Goal: Task Accomplishment & Management: Use online tool/utility

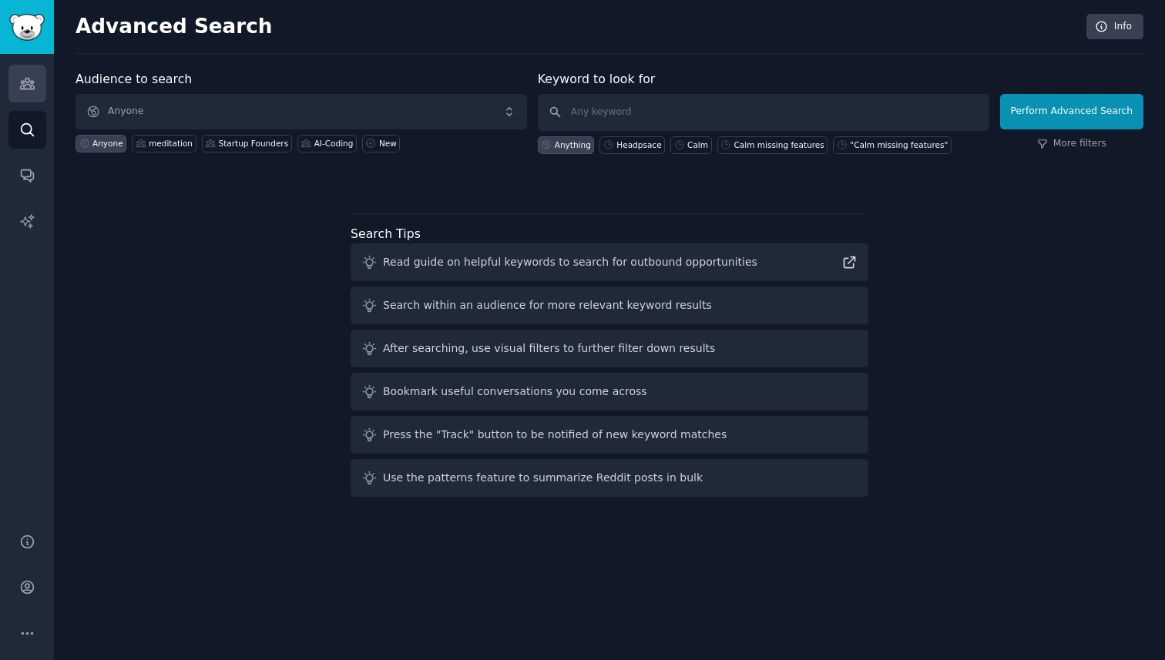
click at [26, 88] on icon "Sidebar" at bounding box center [27, 84] width 16 height 16
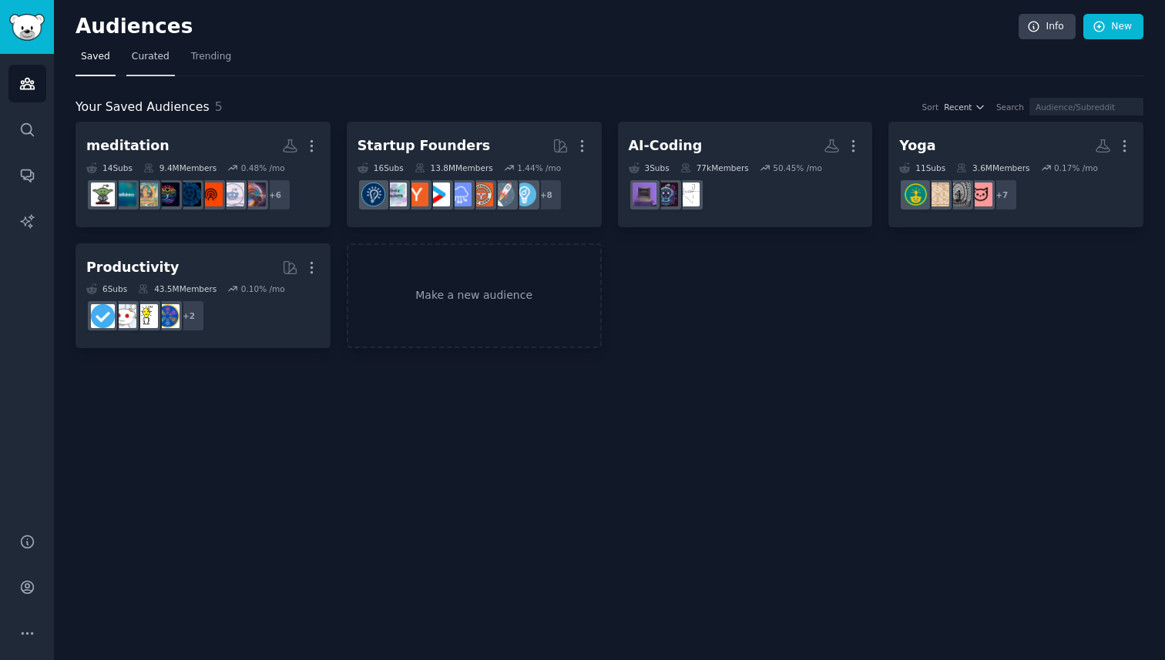
click at [156, 70] on link "Curated" at bounding box center [150, 61] width 49 height 32
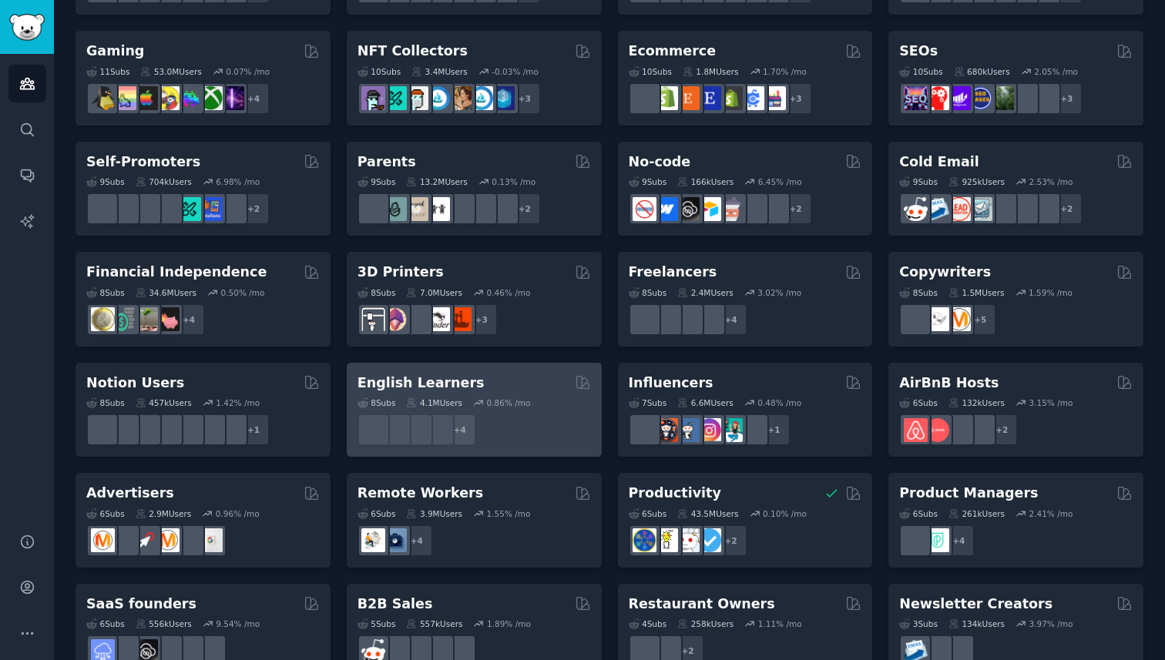
scroll to position [572, 0]
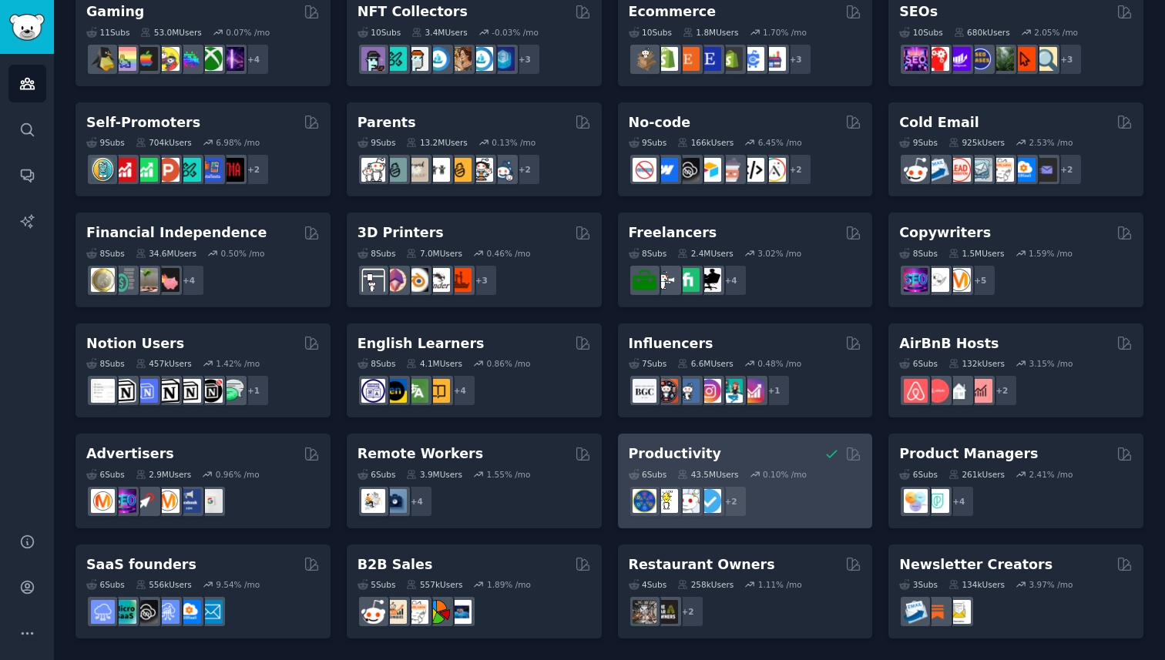
click at [665, 458] on h2 "Productivity" at bounding box center [675, 454] width 92 height 19
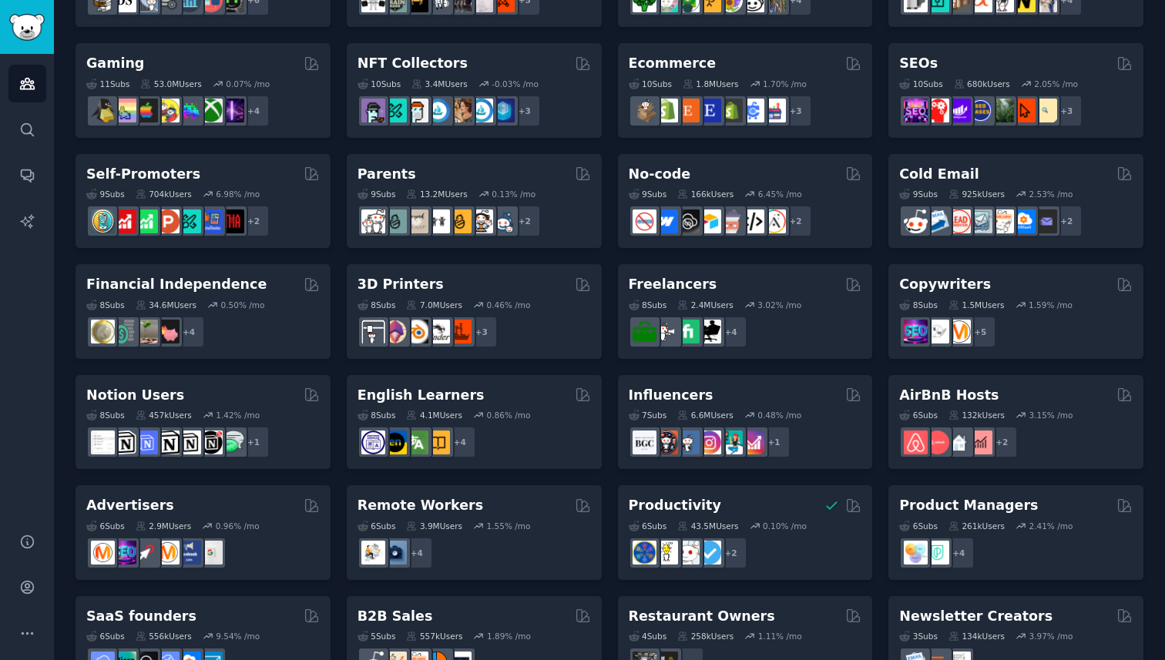
scroll to position [572, 0]
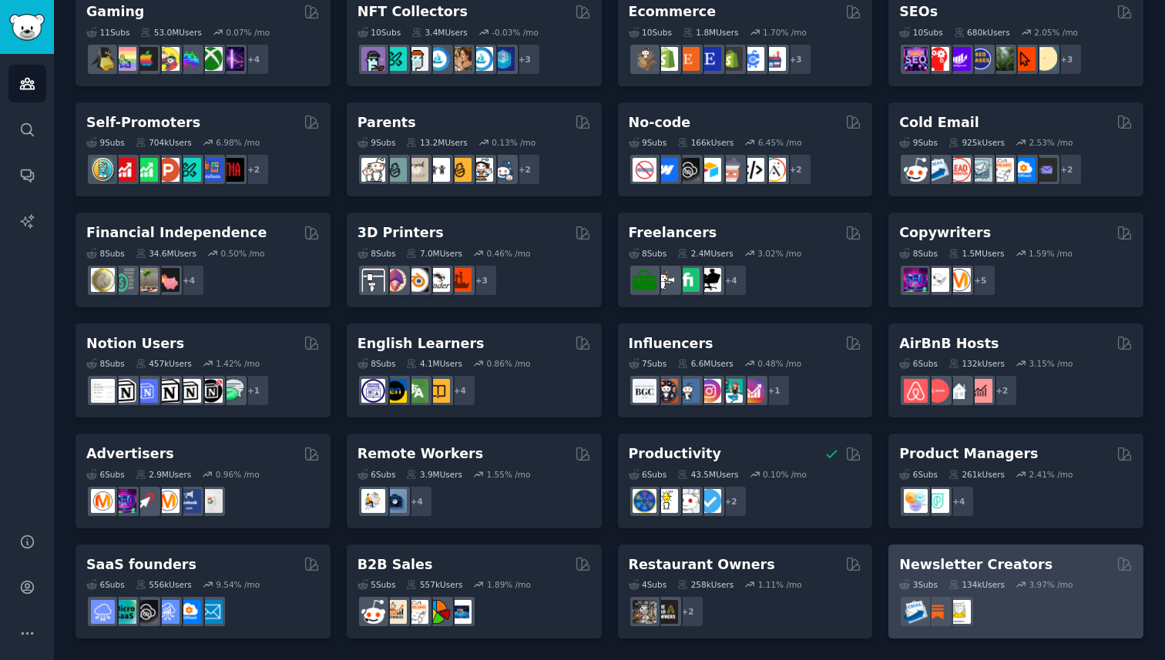
click at [942, 562] on h2 "Newsletter Creators" at bounding box center [975, 565] width 153 height 19
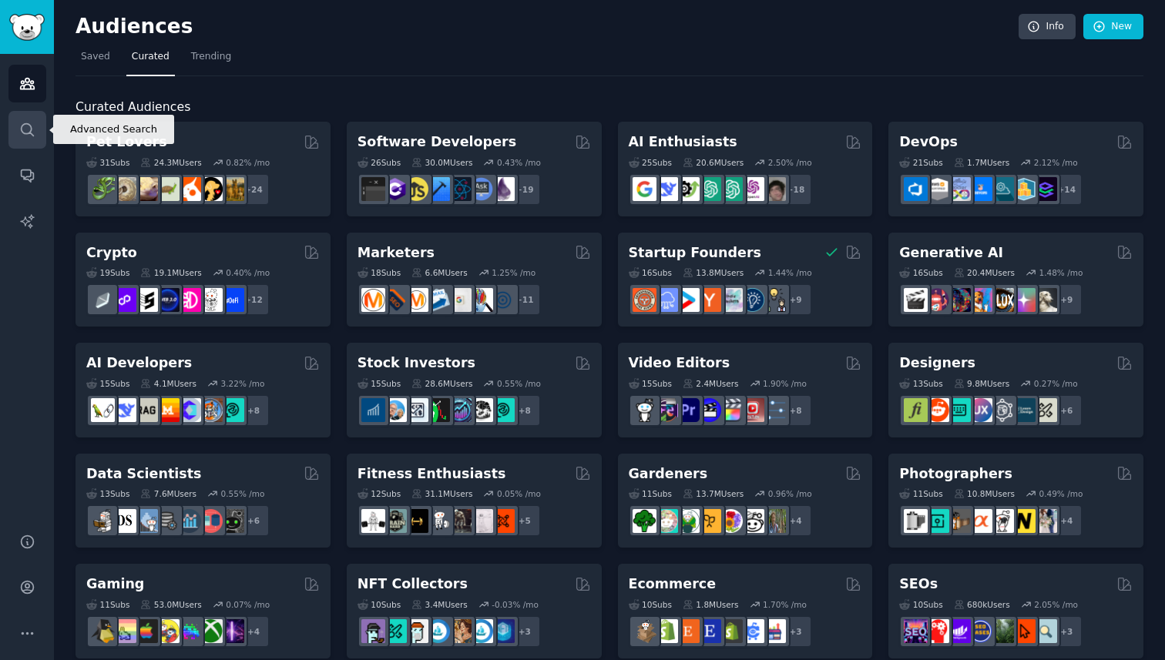
click at [41, 127] on link "Search" at bounding box center [27, 130] width 38 height 38
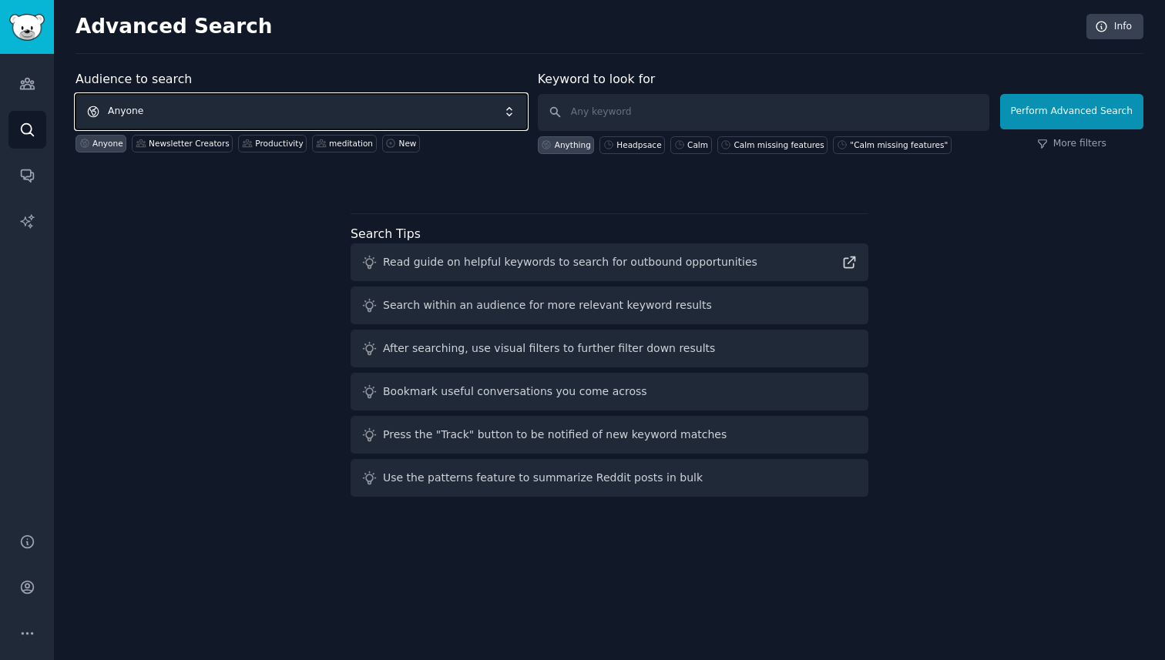
click at [352, 122] on span "Anyone" at bounding box center [301, 111] width 451 height 35
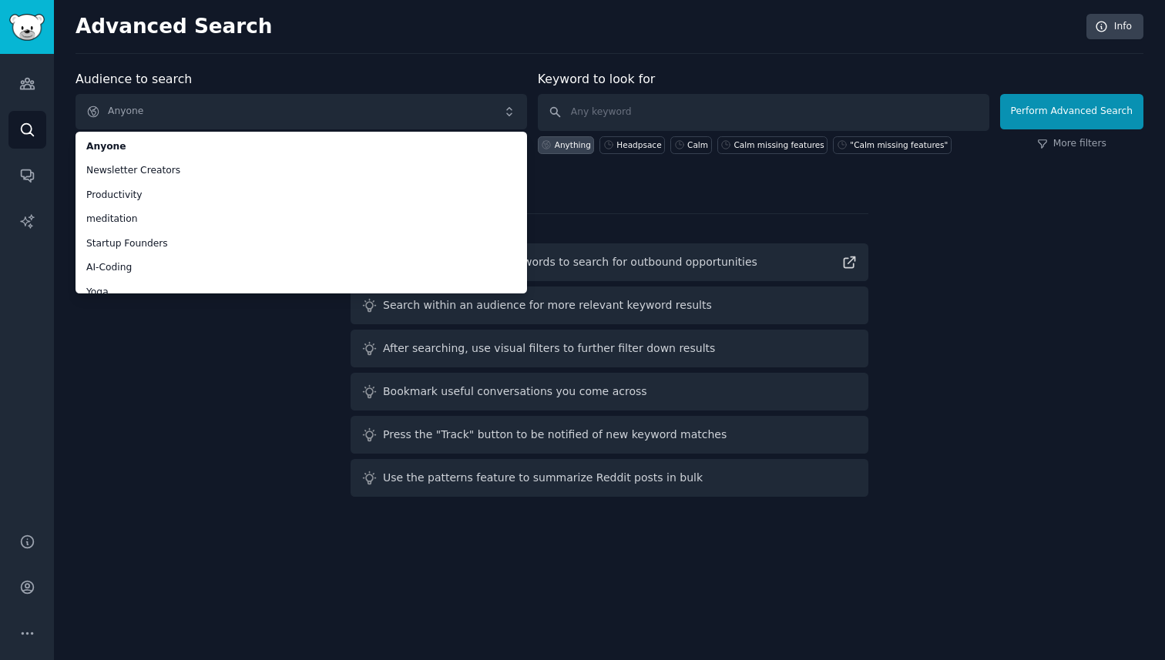
click at [297, 57] on div "Advanced Search Info Audience to search Anyone Anyone Newsletter Creators Produ…" at bounding box center [609, 330] width 1111 height 660
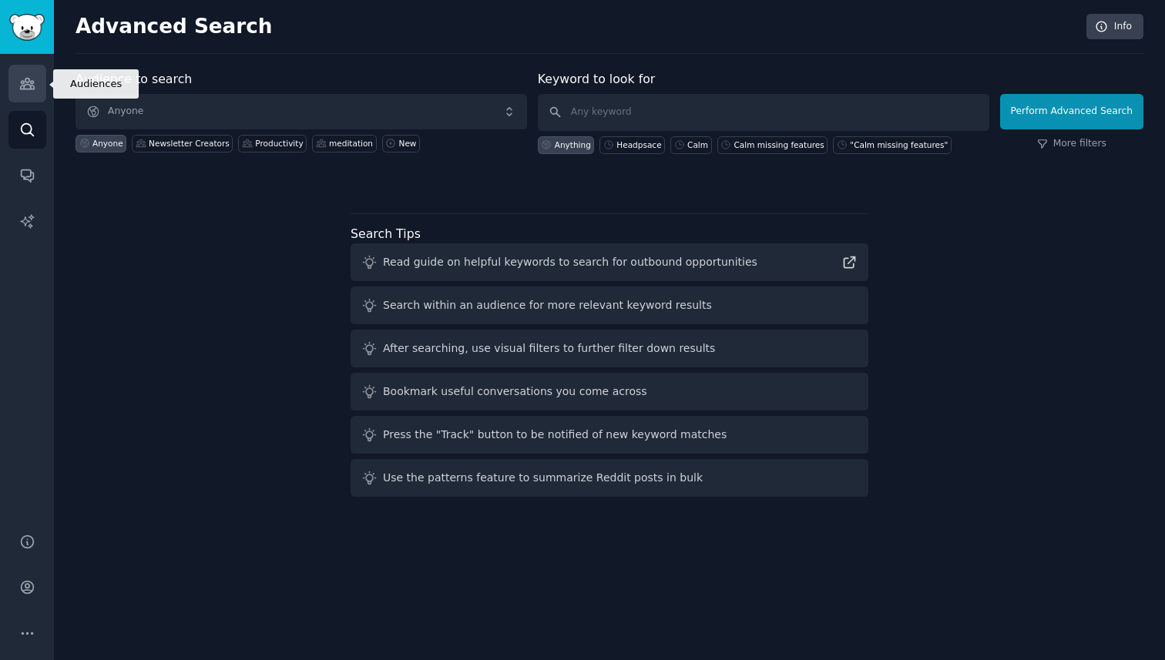
click at [29, 82] on icon "Sidebar" at bounding box center [27, 84] width 16 height 16
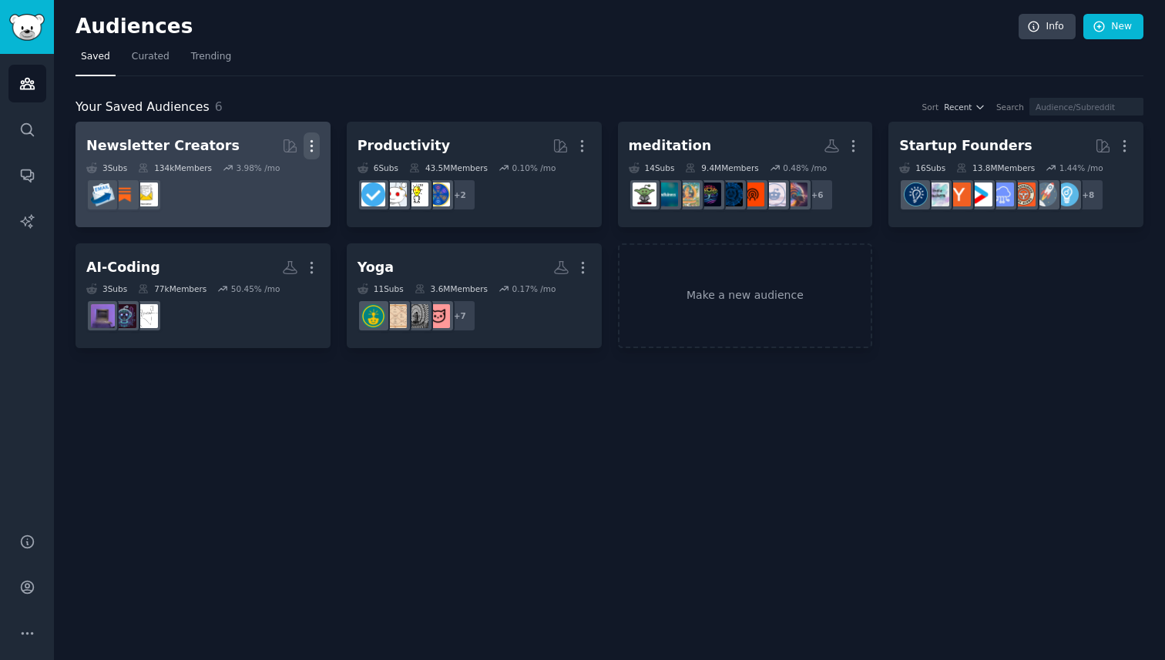
click at [307, 149] on icon "button" at bounding box center [312, 146] width 16 height 16
click at [280, 176] on p "Delete" at bounding box center [269, 178] width 35 height 16
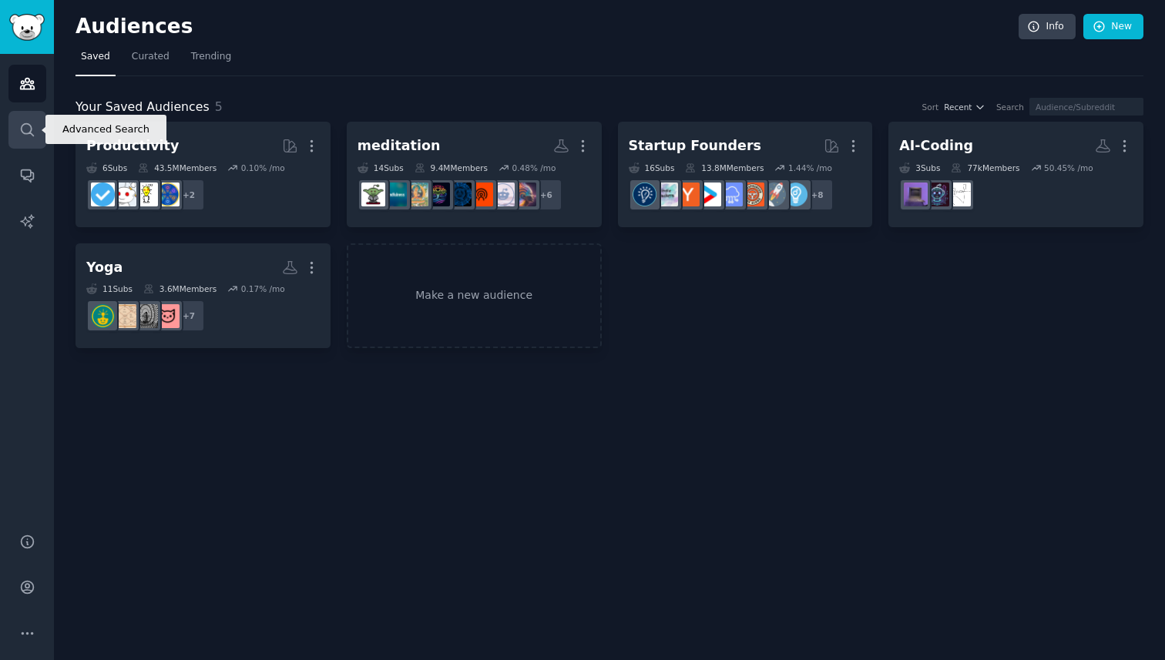
click at [21, 124] on icon "Sidebar" at bounding box center [27, 130] width 16 height 16
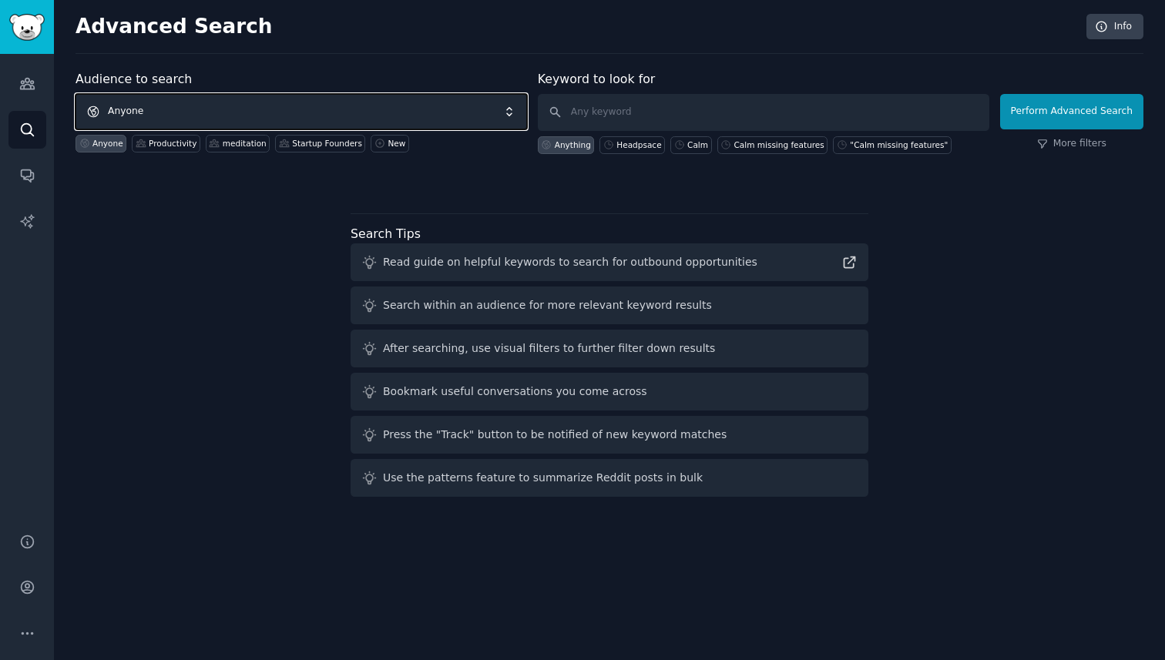
click at [173, 119] on span "Anyone" at bounding box center [301, 111] width 451 height 35
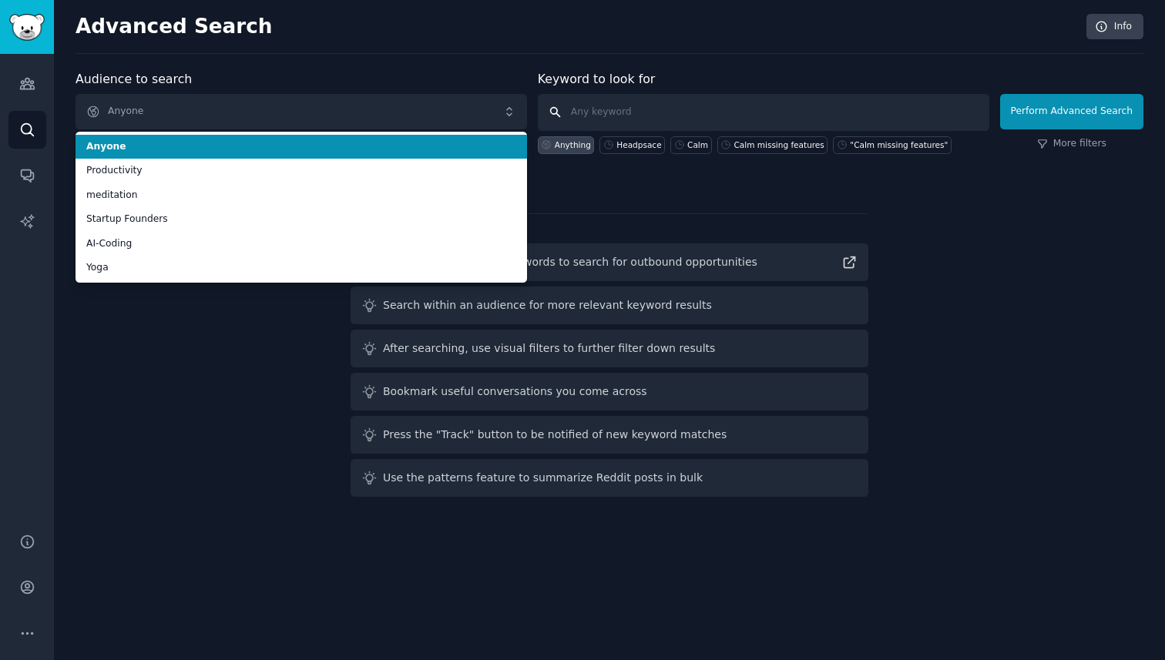
click at [620, 121] on input "text" at bounding box center [763, 112] width 451 height 37
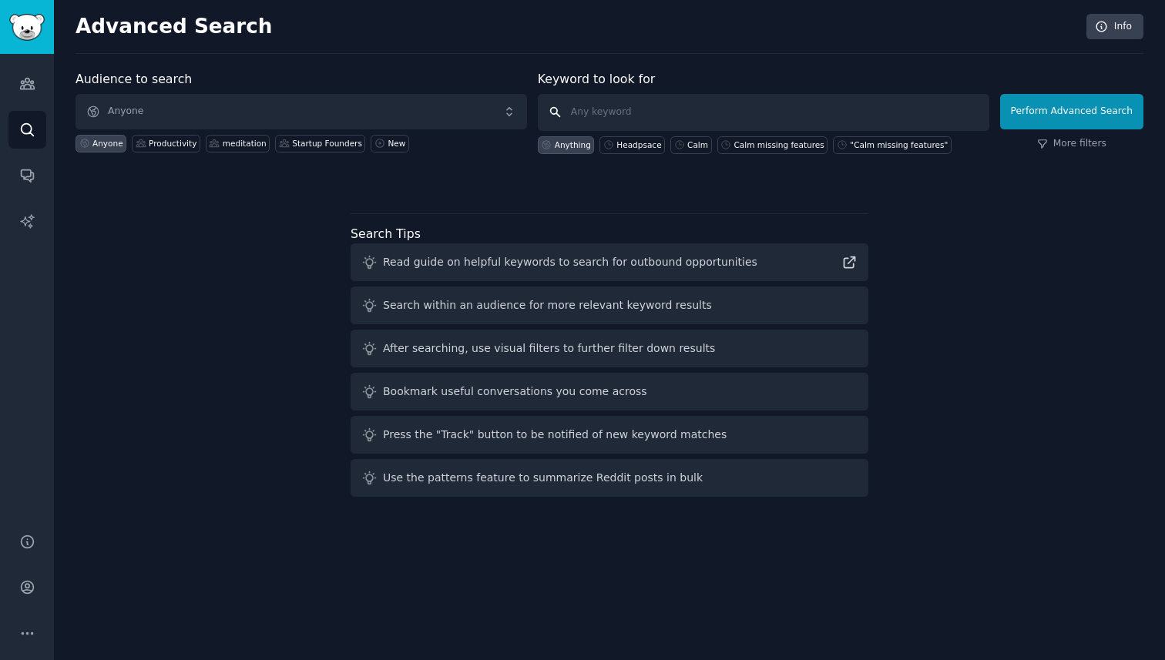
click at [613, 119] on input "text" at bounding box center [763, 112] width 451 height 37
click at [25, 88] on icon "Sidebar" at bounding box center [27, 84] width 16 height 16
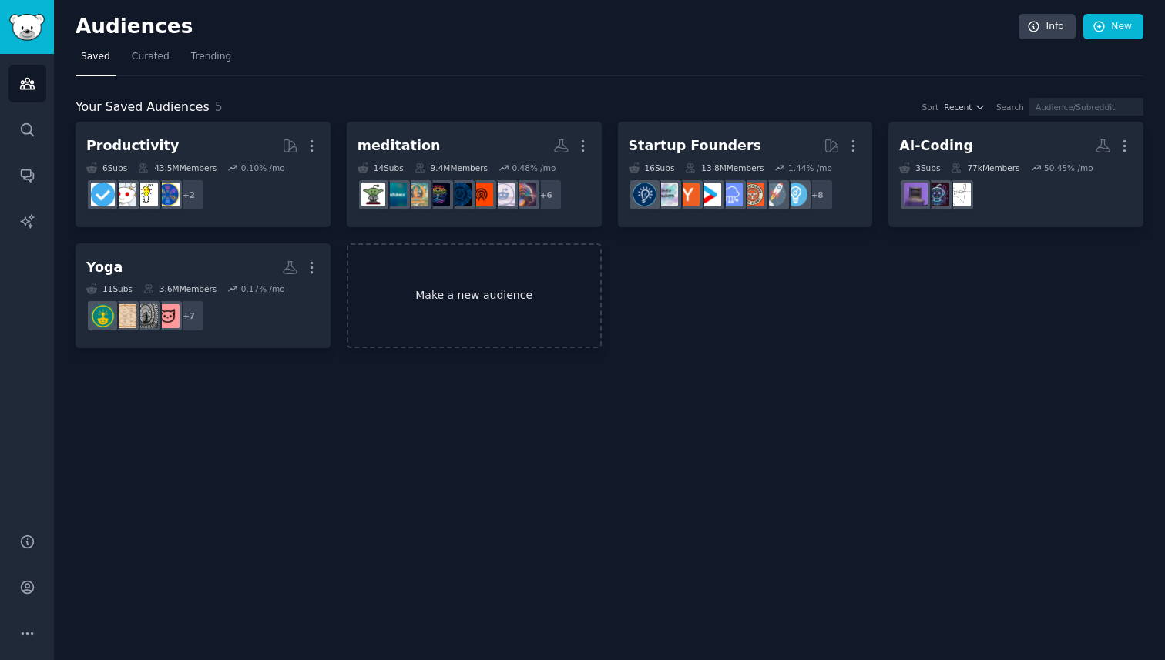
click at [489, 271] on link "Make a new audience" at bounding box center [474, 296] width 255 height 106
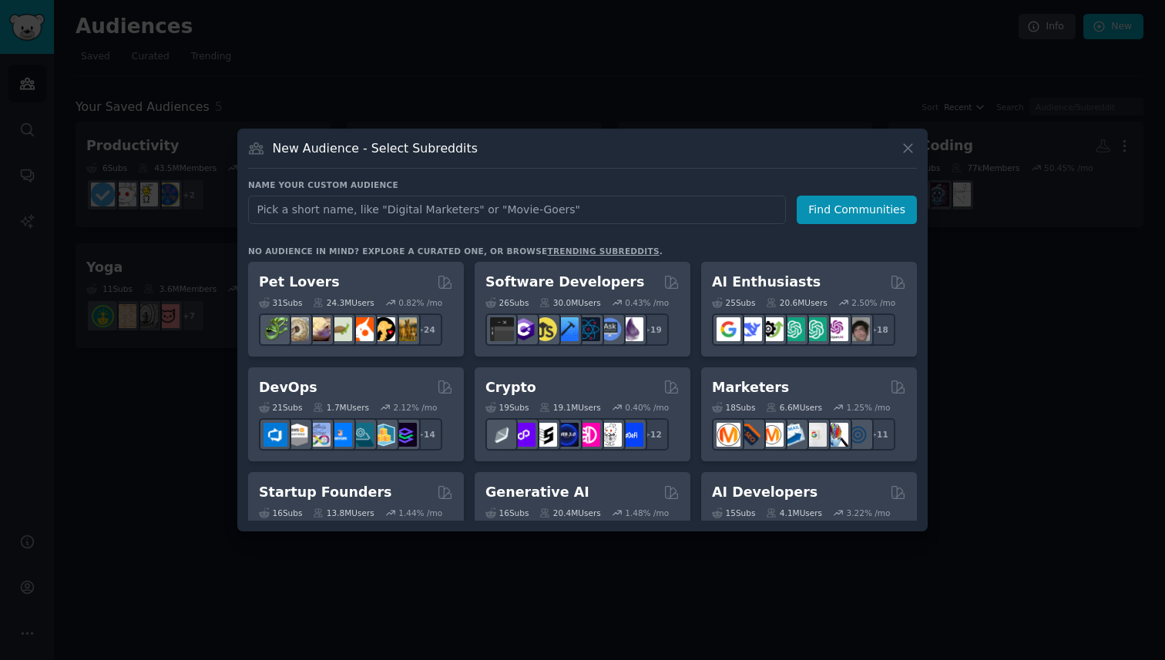
click at [368, 206] on input "text" at bounding box center [517, 210] width 538 height 29
type input "readers"
click button "Find Communities" at bounding box center [857, 210] width 120 height 29
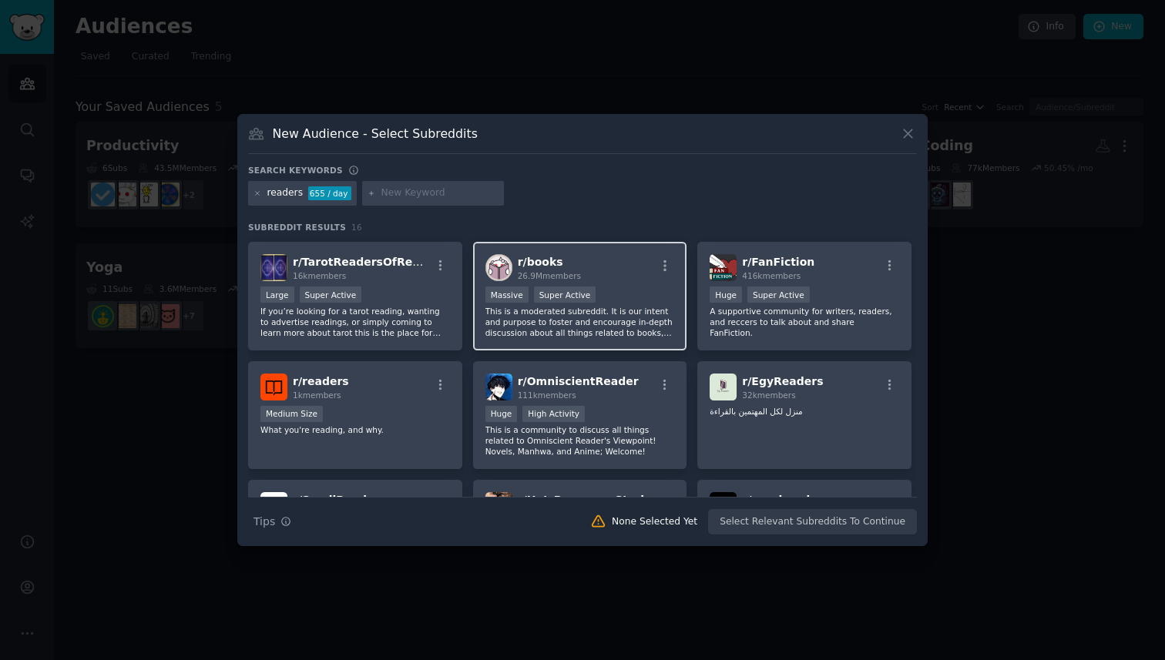
scroll to position [116, 0]
click at [529, 264] on span "r/ books" at bounding box center [540, 261] width 45 height 12
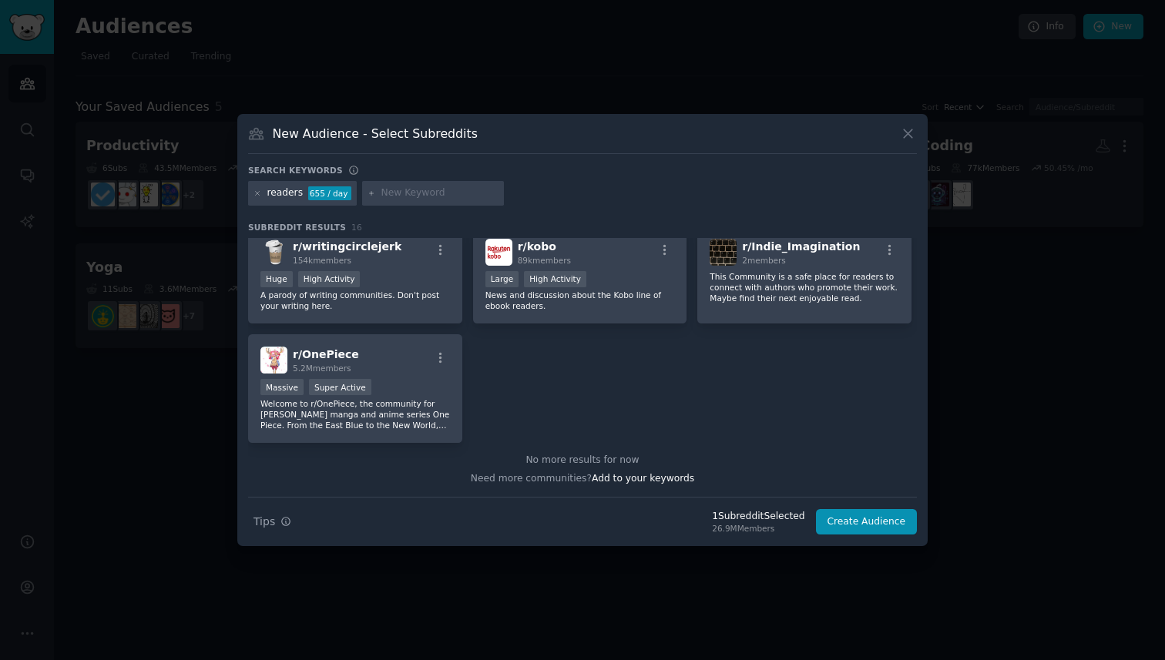
scroll to position [0, 0]
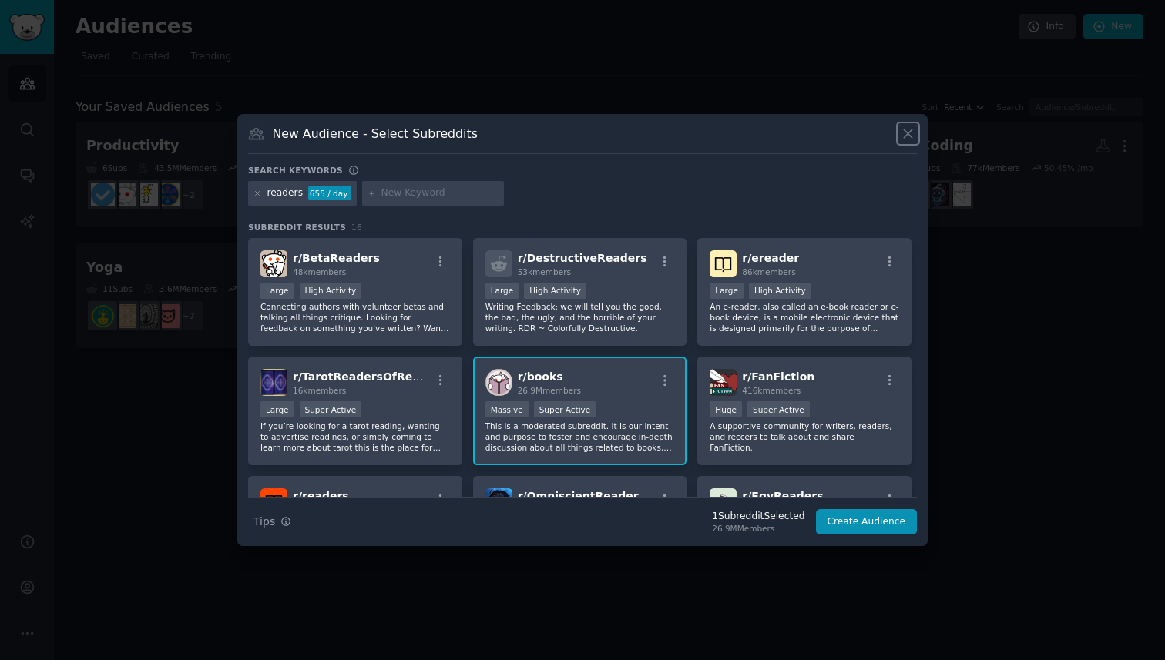
click at [905, 136] on icon at bounding box center [908, 134] width 8 height 8
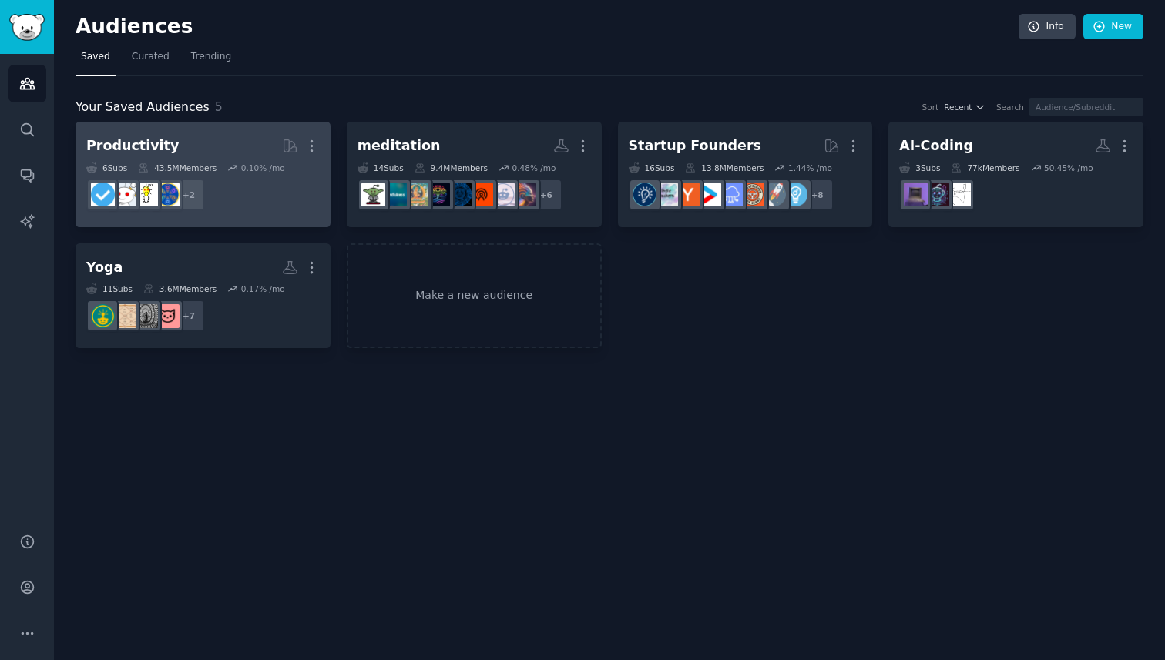
click at [181, 157] on h2 "Productivity More" at bounding box center [202, 146] width 233 height 27
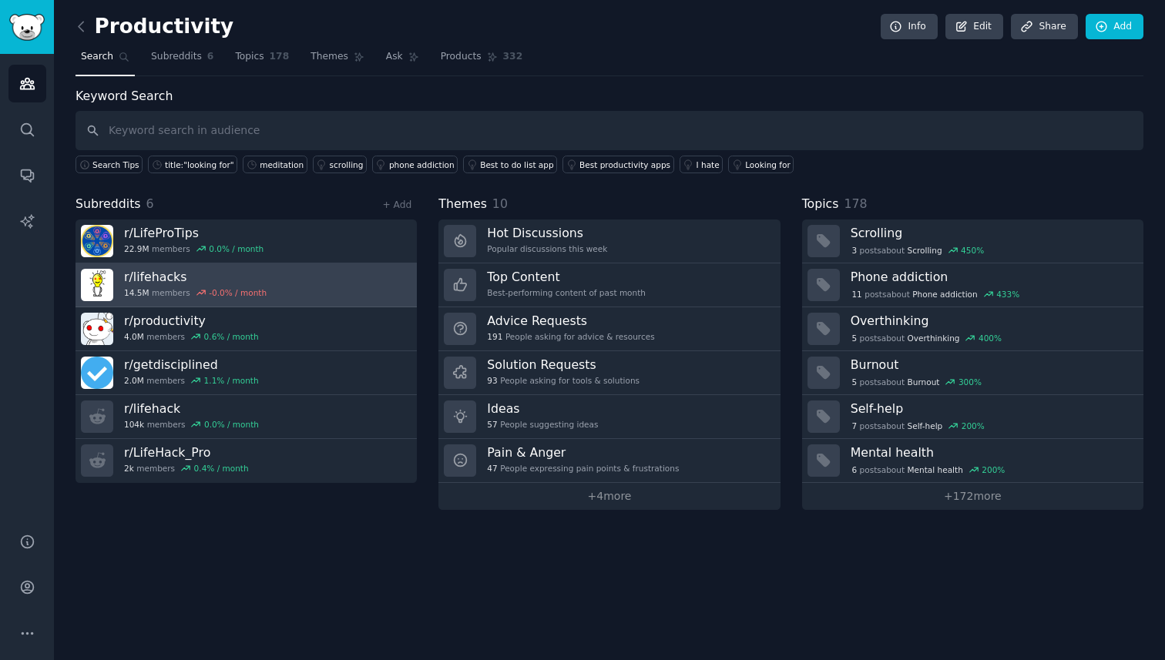
click at [157, 274] on h3 "r/ lifehacks" at bounding box center [195, 277] width 143 height 16
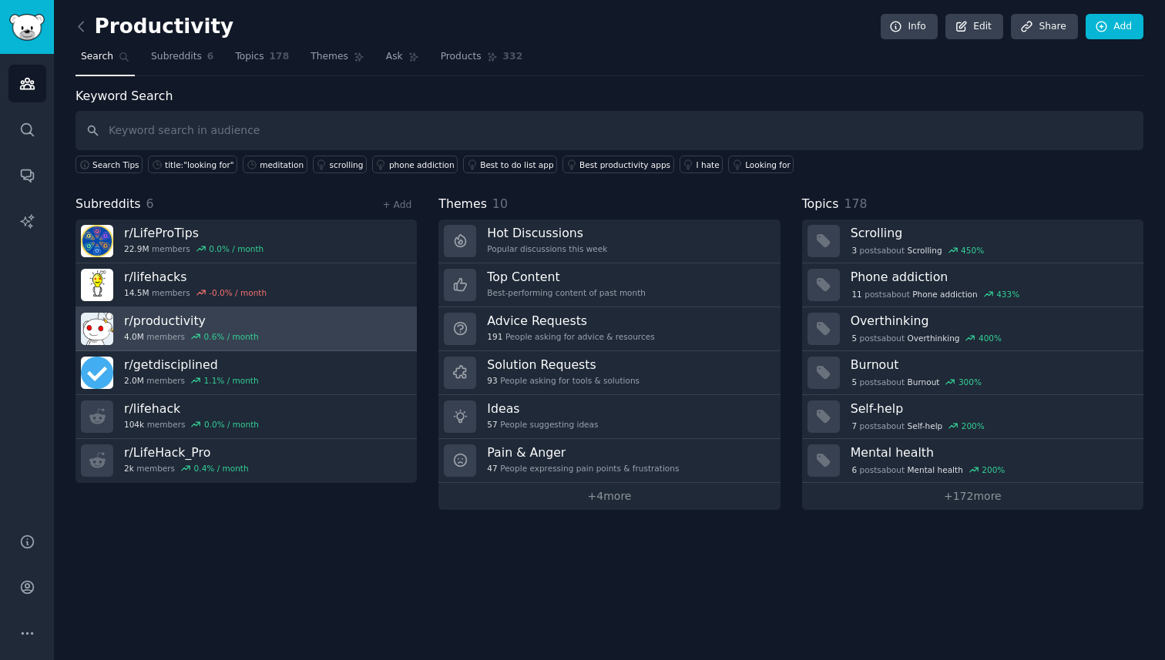
click at [156, 319] on h3 "r/ productivity" at bounding box center [191, 321] width 135 height 16
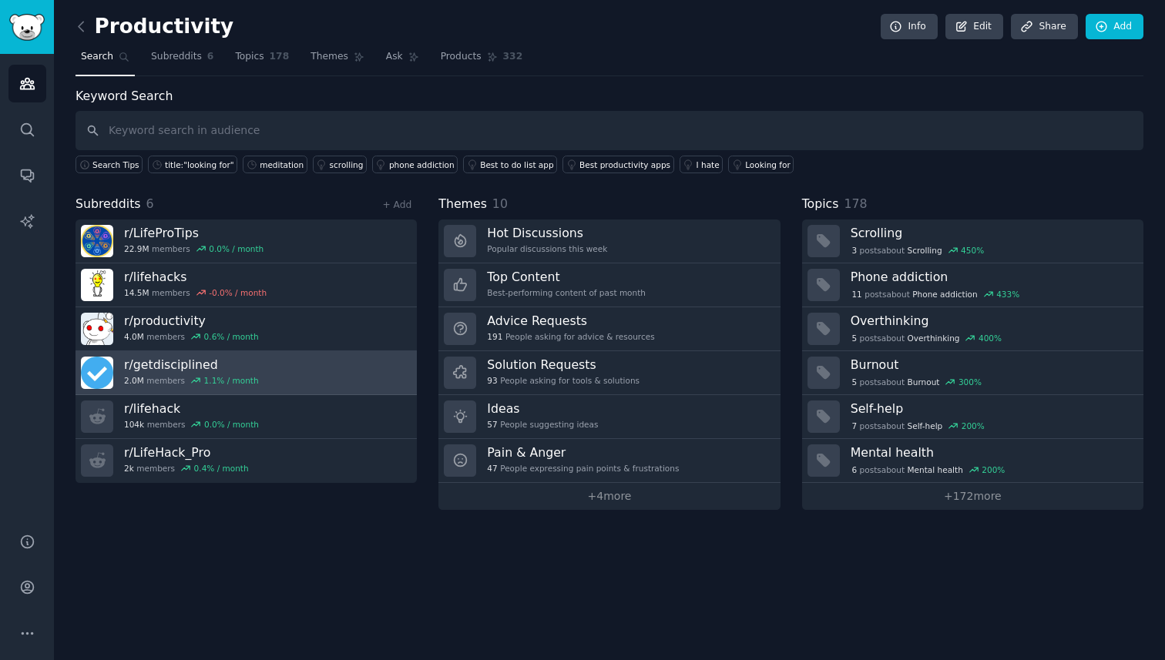
click at [157, 361] on h3 "r/ getdisciplined" at bounding box center [191, 365] width 135 height 16
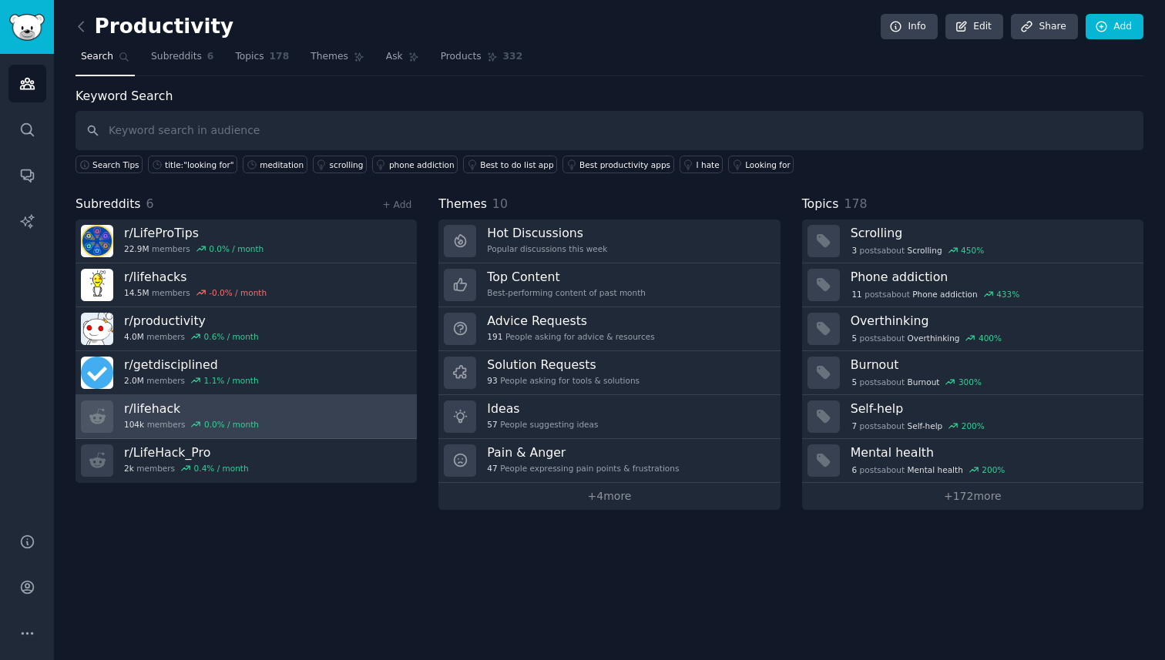
click at [153, 409] on h3 "r/ lifehack" at bounding box center [191, 409] width 135 height 16
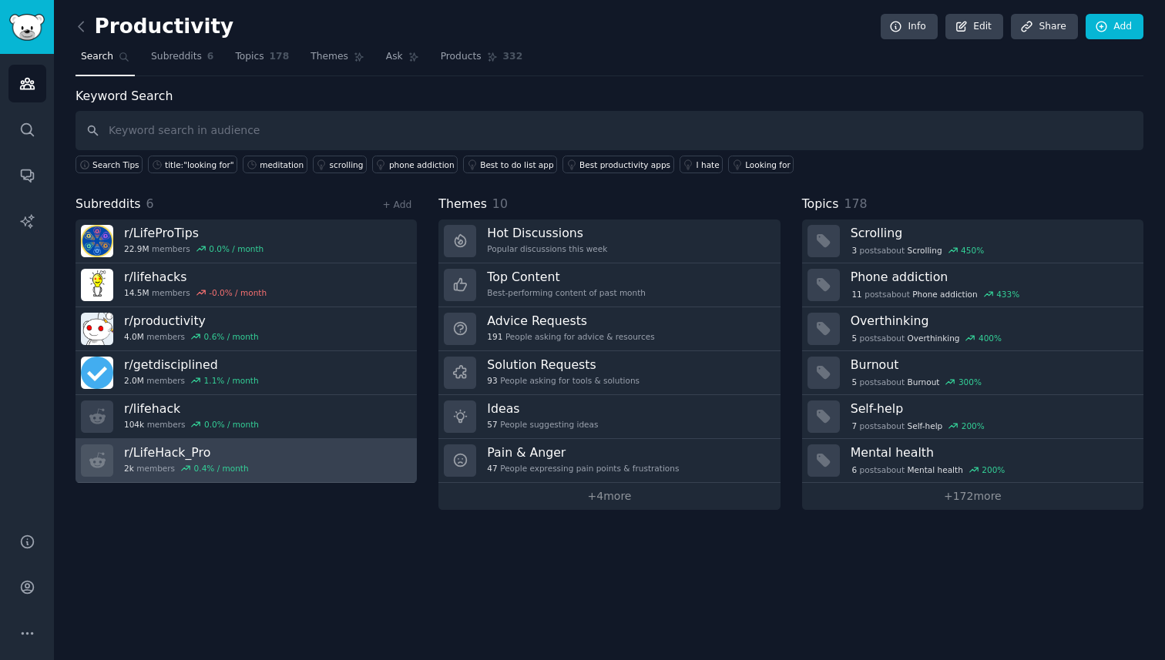
click at [152, 458] on h3 "r/ LifeHack_Pro" at bounding box center [186, 453] width 125 height 16
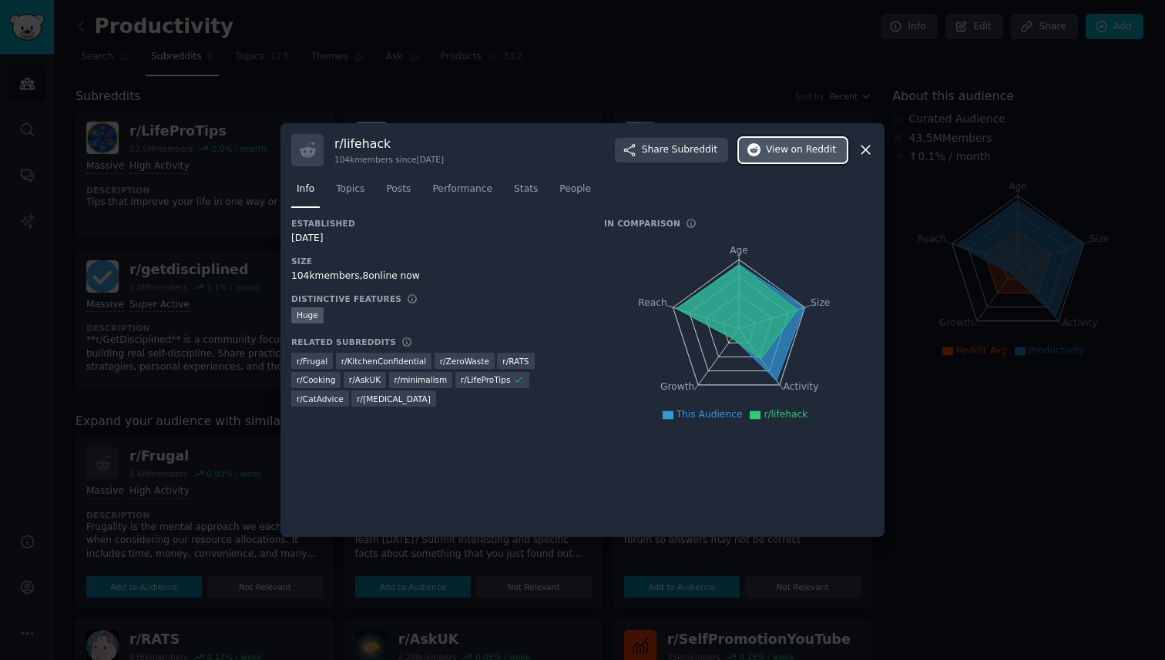
click at [779, 156] on span "View on Reddit" at bounding box center [801, 150] width 70 height 14
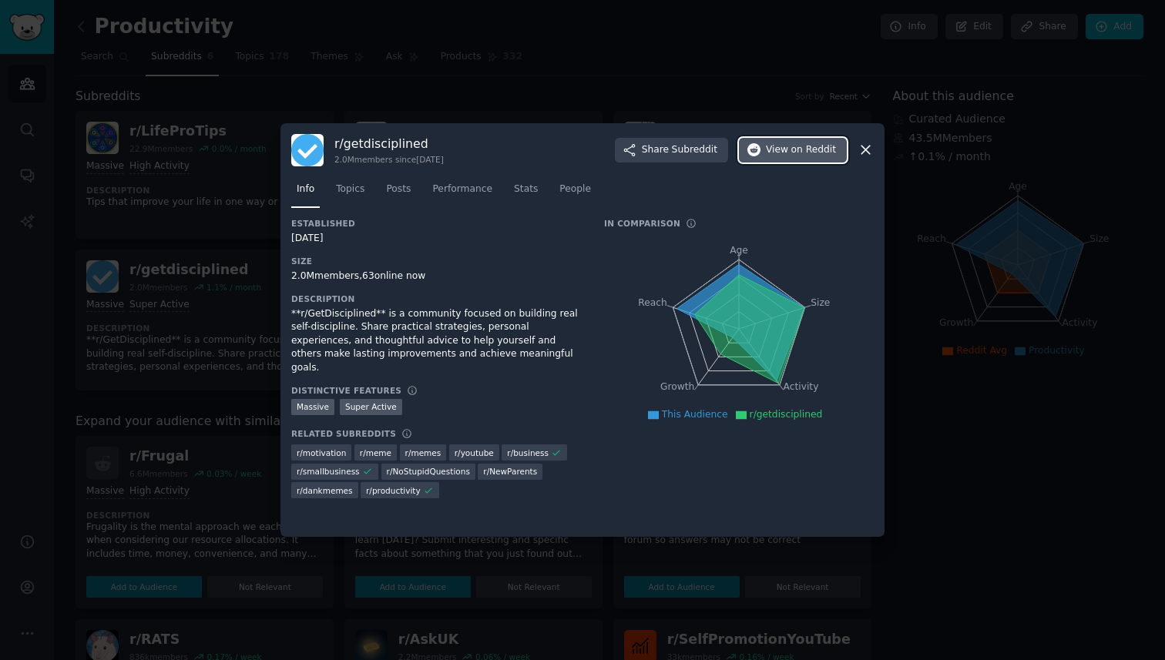
click at [763, 155] on button "View on Reddit" at bounding box center [793, 150] width 108 height 25
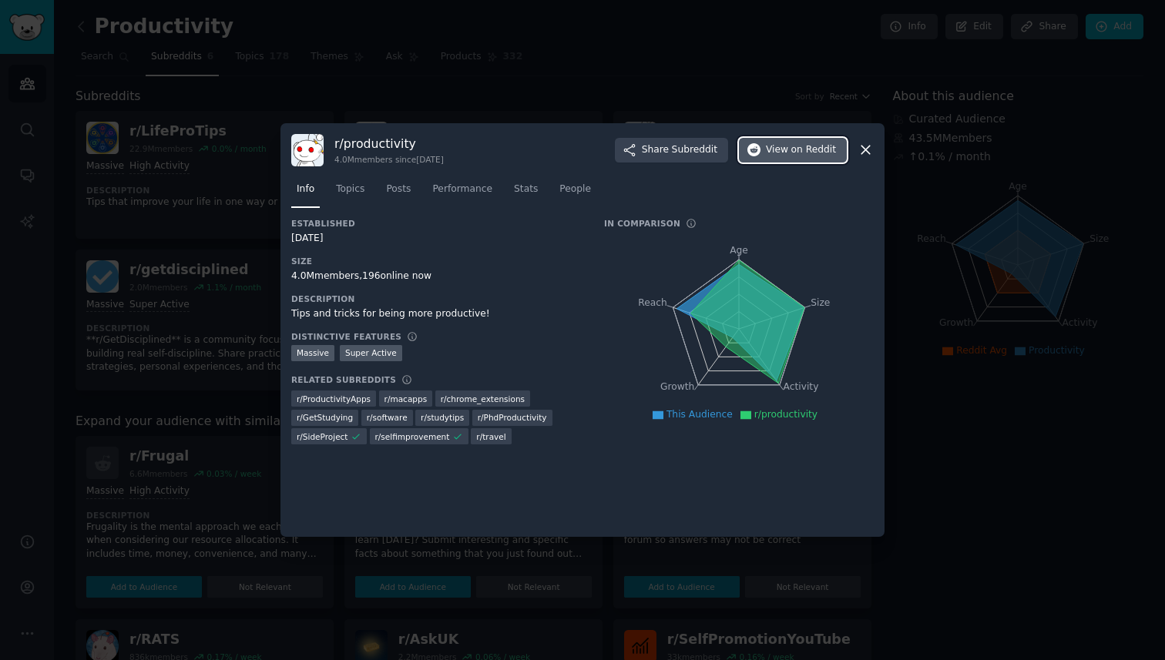
click at [780, 150] on span "View on Reddit" at bounding box center [801, 150] width 70 height 14
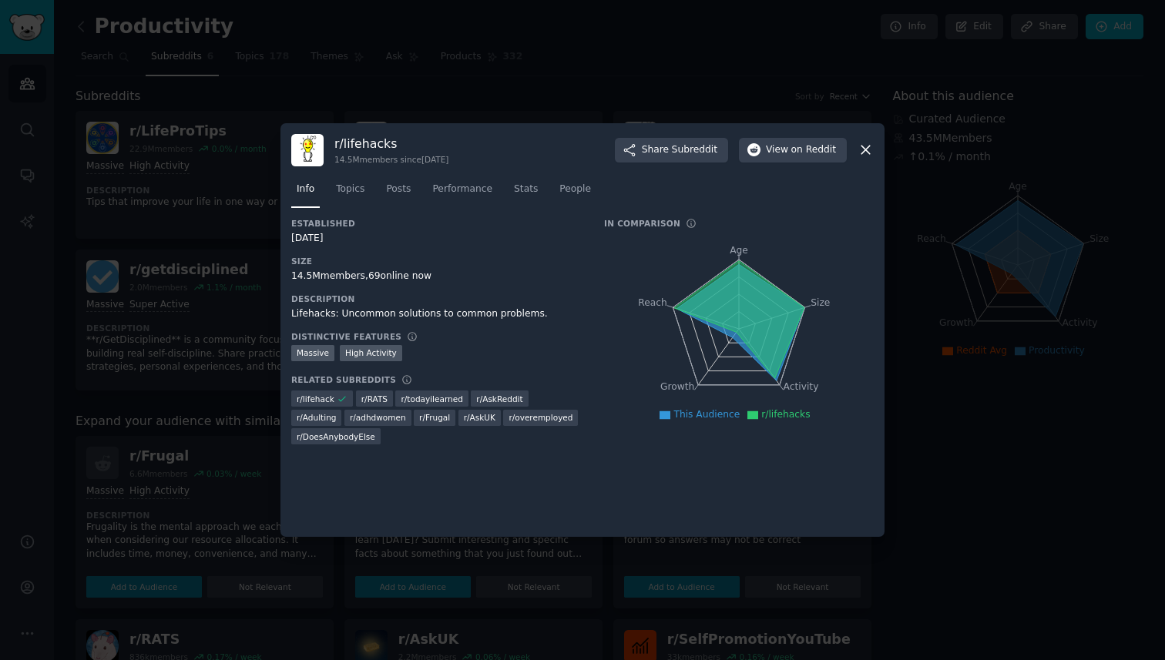
click at [211, 341] on div at bounding box center [582, 330] width 1165 height 660
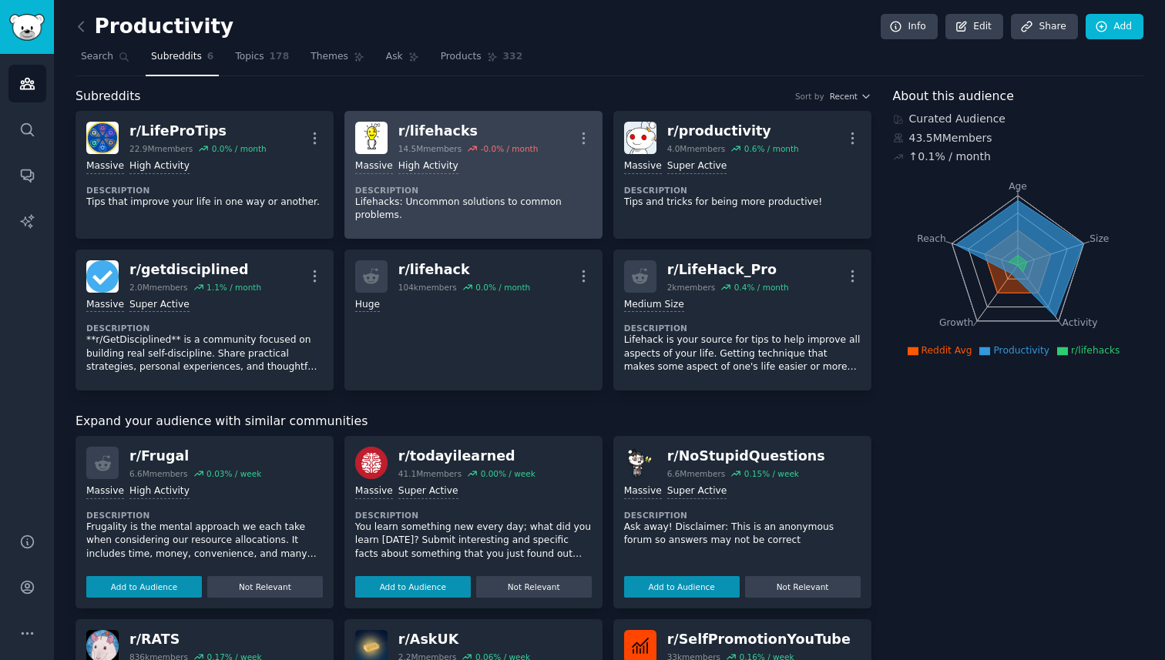
click at [428, 136] on div "r/ lifehacks" at bounding box center [468, 131] width 140 height 19
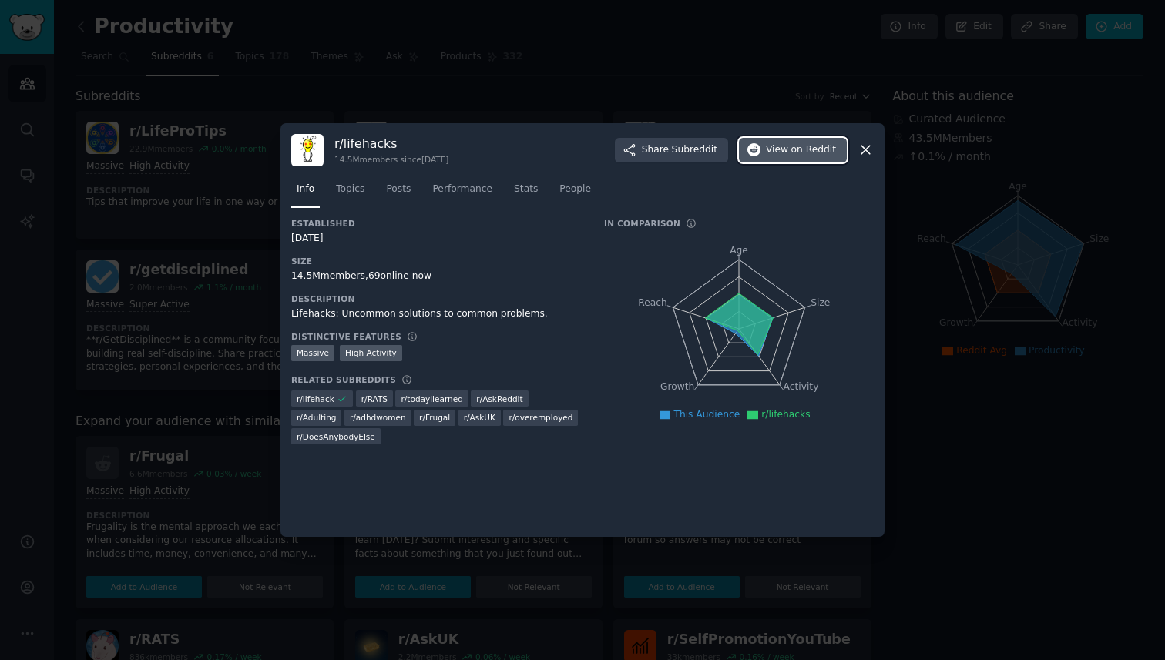
click at [795, 149] on span "on Reddit" at bounding box center [813, 150] width 45 height 14
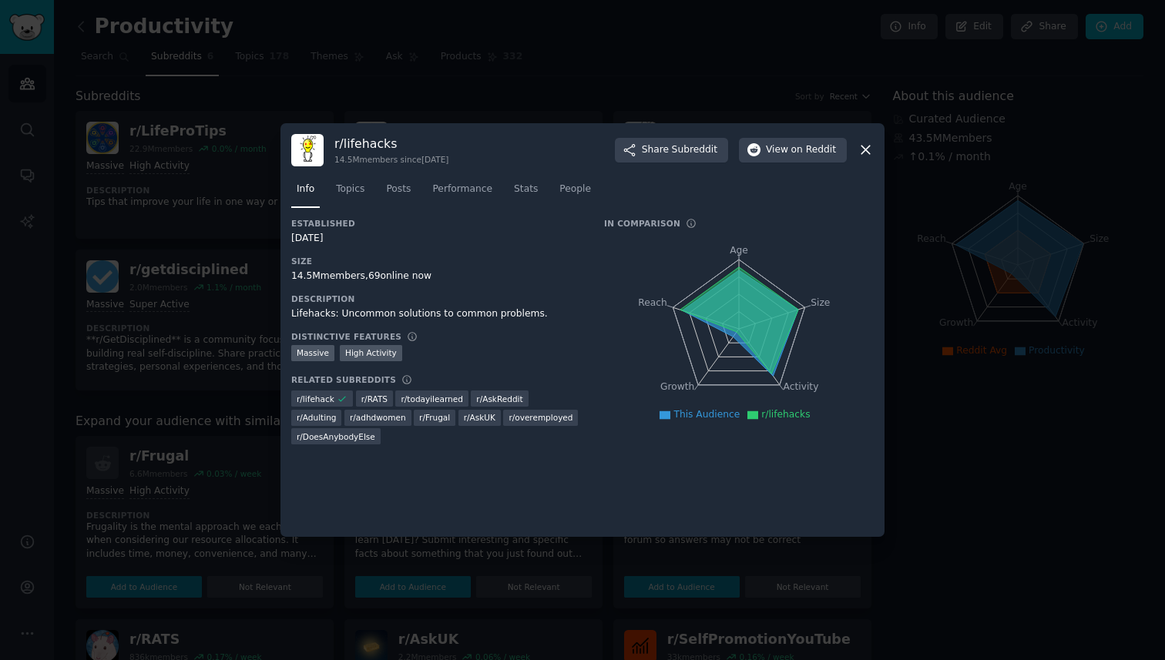
click at [235, 173] on div at bounding box center [582, 330] width 1165 height 660
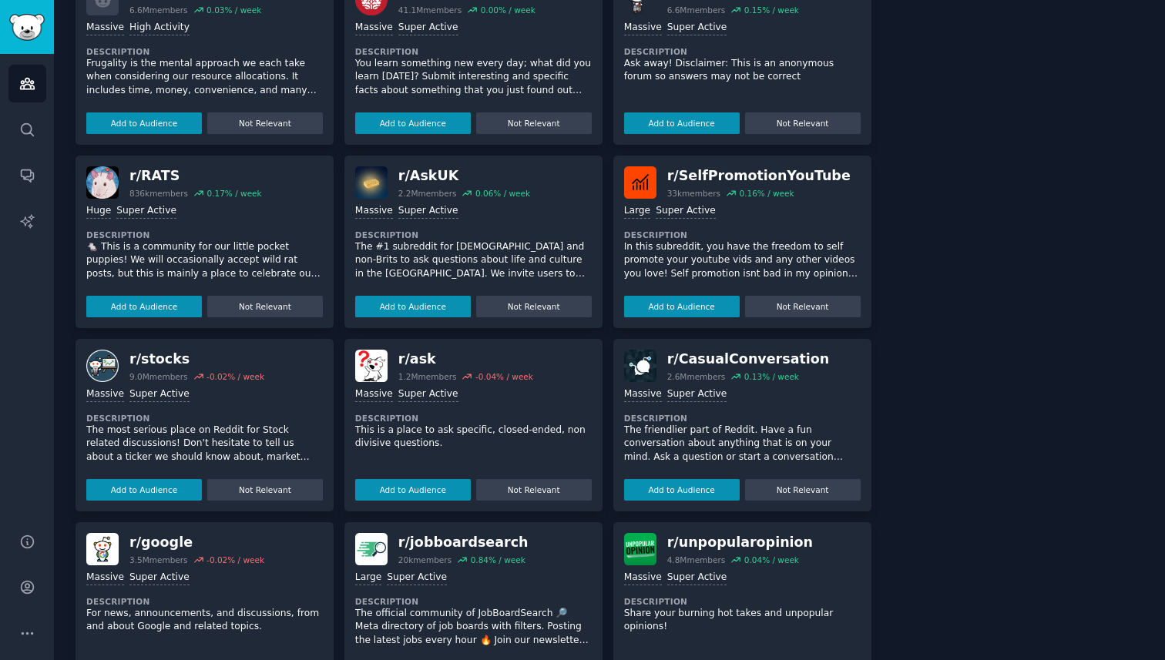
scroll to position [520, 0]
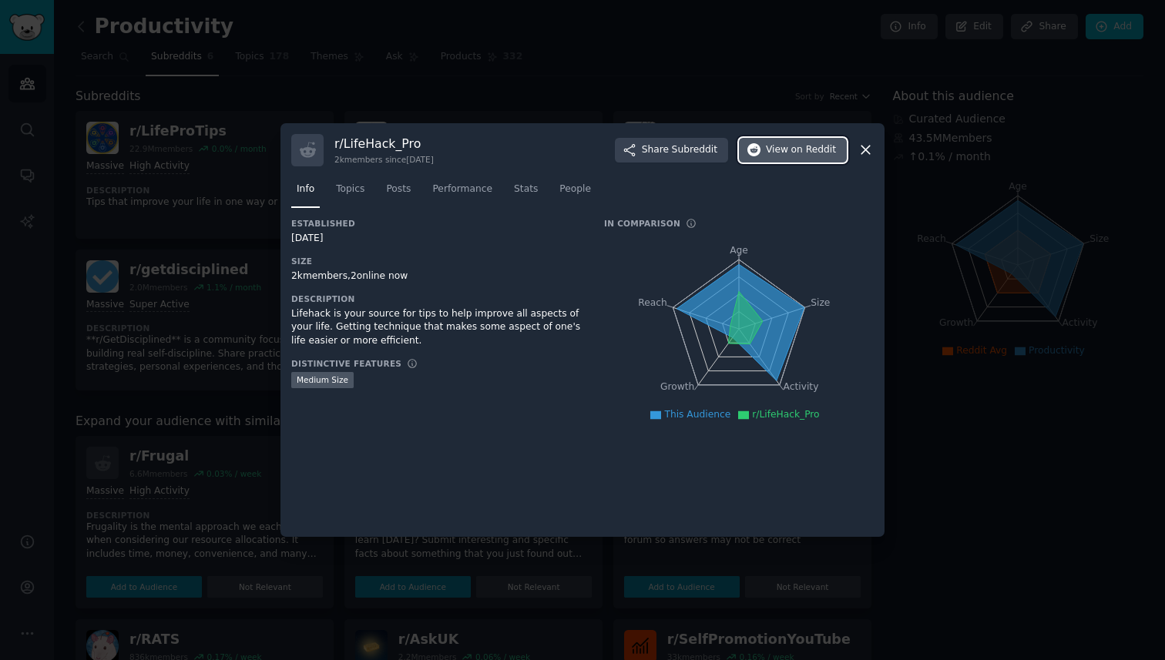
click at [802, 153] on span "on Reddit" at bounding box center [813, 150] width 45 height 14
